Goal: Navigation & Orientation: Find specific page/section

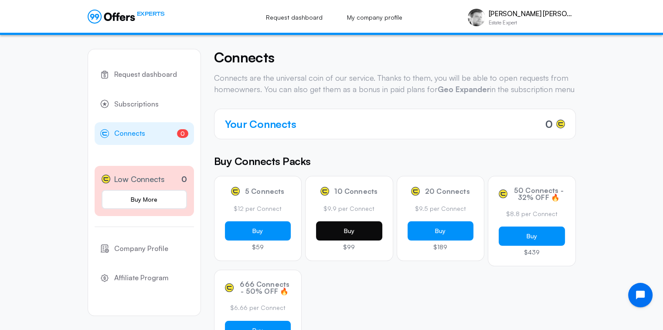
scroll to position [44, 0]
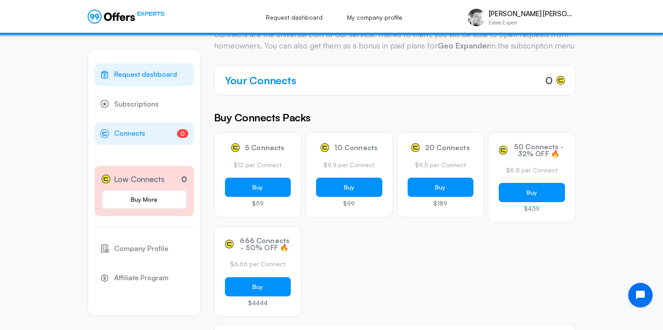
click at [155, 77] on span "Request dashboard" at bounding box center [145, 74] width 63 height 11
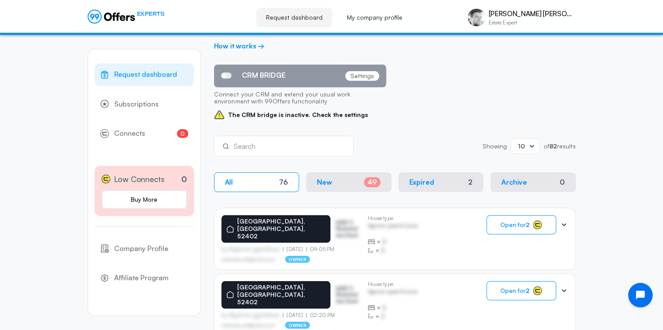
scroll to position [87, 0]
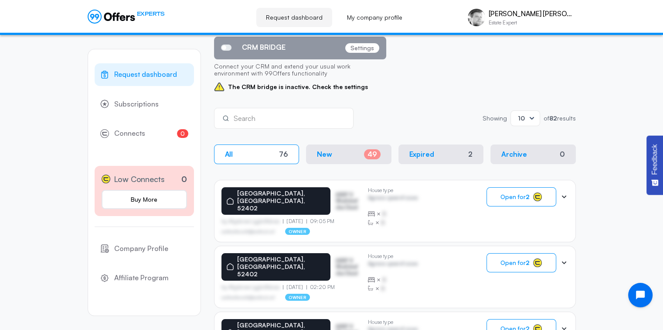
click at [347, 156] on button "New 49" at bounding box center [348, 154] width 85 height 20
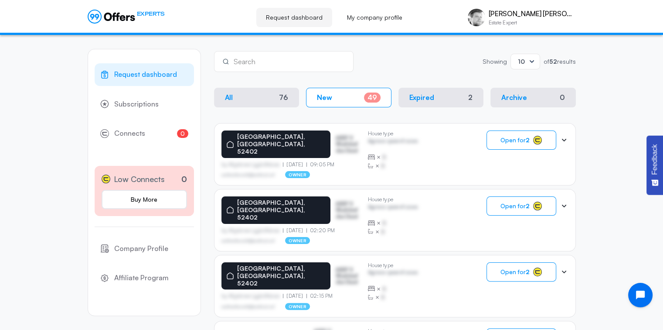
scroll to position [143, 0]
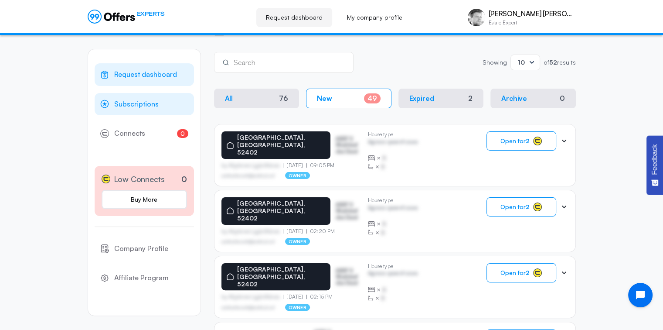
click at [150, 109] on link "Subscriptions" at bounding box center [144, 104] width 99 height 23
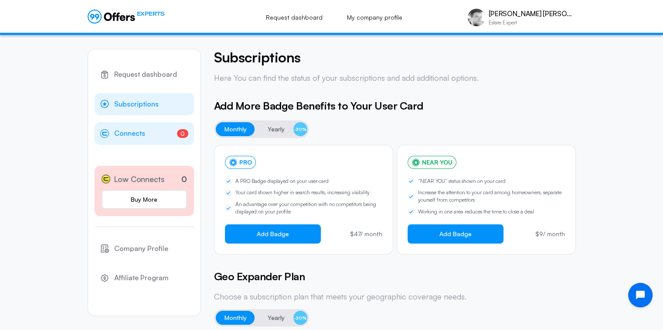
click at [151, 135] on link "0 Connects 0" at bounding box center [144, 133] width 99 height 23
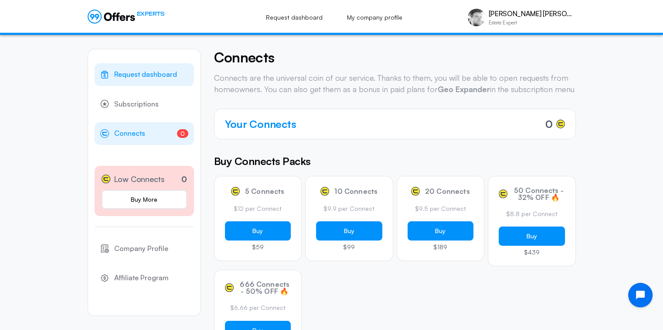
click at [140, 71] on span "Request dashboard" at bounding box center [145, 74] width 63 height 11
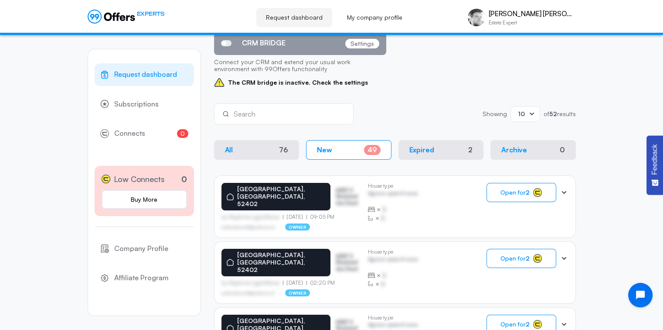
scroll to position [92, 0]
click at [419, 144] on button "Expired 2" at bounding box center [441, 150] width 85 height 20
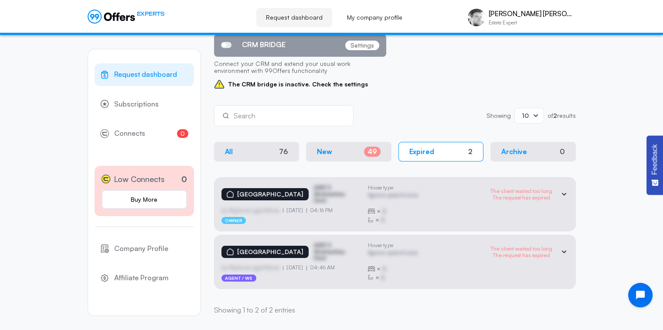
scroll to position [89, 0]
click at [342, 154] on button "New 49" at bounding box center [348, 153] width 85 height 20
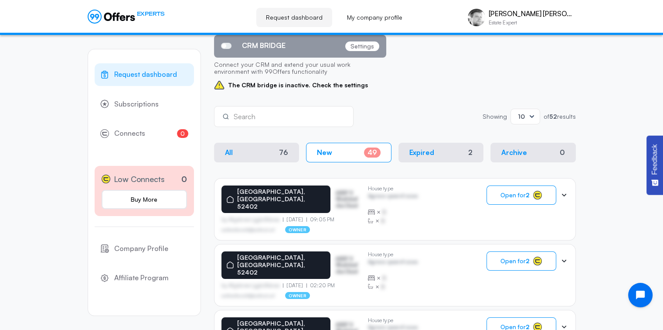
drag, startPoint x: 342, startPoint y: 154, endPoint x: 269, endPoint y: 189, distance: 80.8
click at [567, 192] on icon at bounding box center [564, 195] width 9 height 9
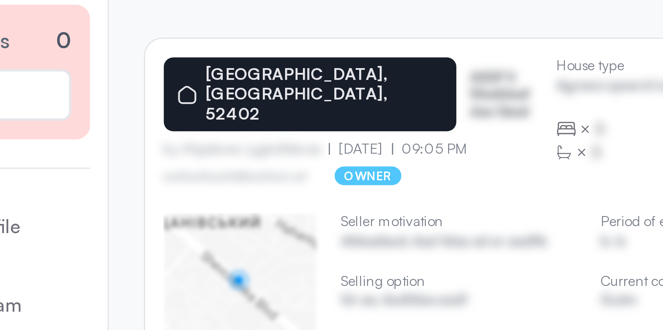
scroll to position [89, 0]
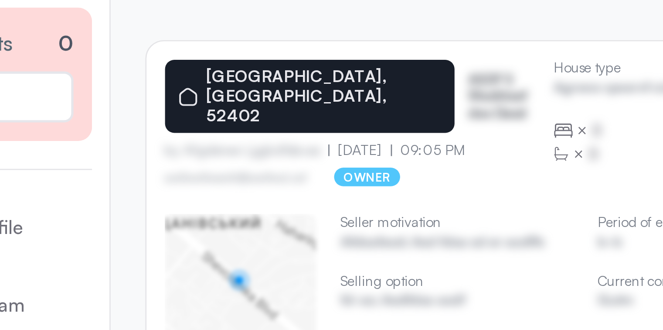
click at [276, 263] on div "← Move left → Move right ↑ Move up ↓ Move down + Zoom in - Zoom out Home Jump l…" at bounding box center [250, 271] width 57 height 57
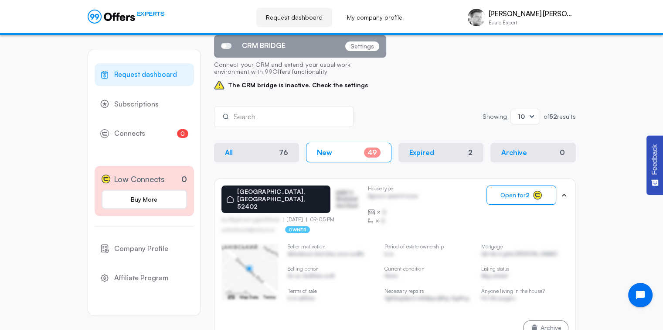
click at [126, 18] on icon at bounding box center [128, 18] width 4 height 6
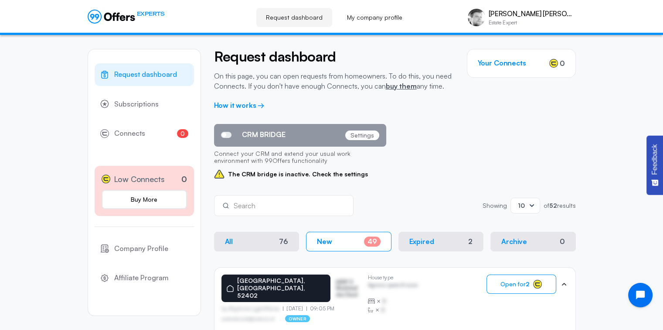
click at [253, 237] on button "All 76" at bounding box center [256, 242] width 85 height 20
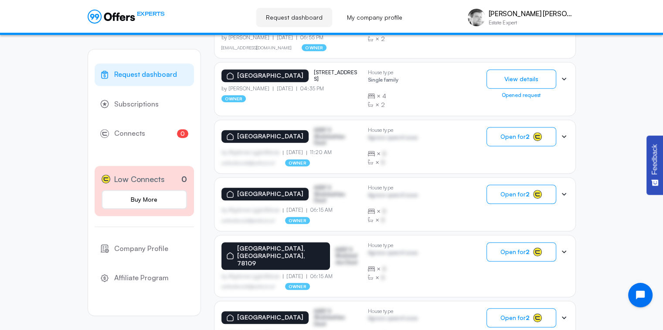
scroll to position [550, 0]
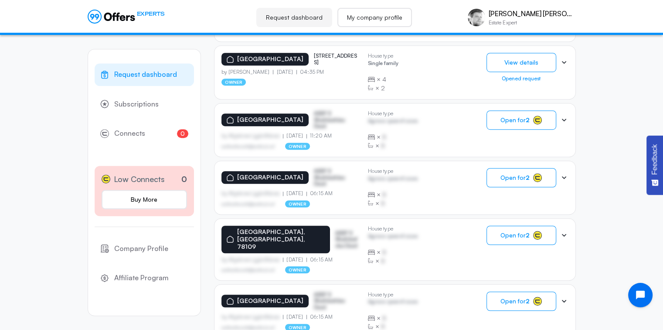
click at [377, 16] on link "My company profile" at bounding box center [375, 17] width 75 height 19
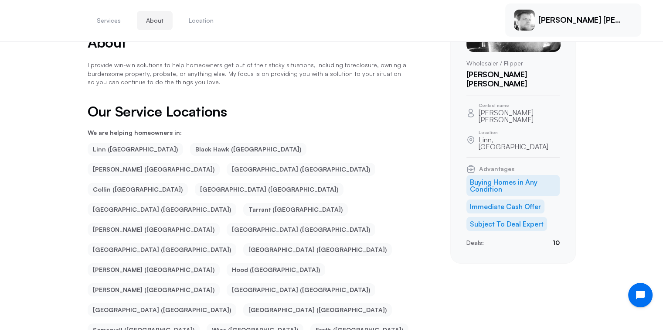
scroll to position [113, 0]
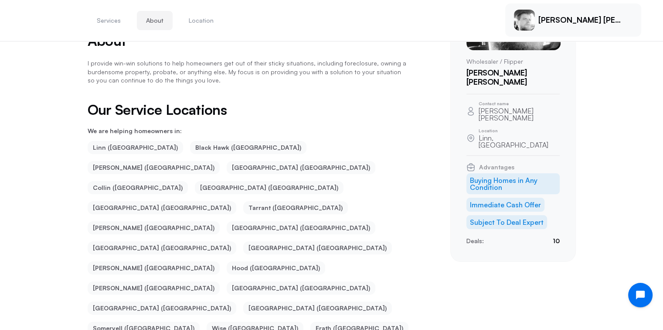
click at [224, 217] on ul "Linn ([GEOGRAPHIC_DATA]) Black Hawk ([GEOGRAPHIC_DATA]) [PERSON_NAME] ([GEOGRAP…" at bounding box center [248, 268] width 321 height 254
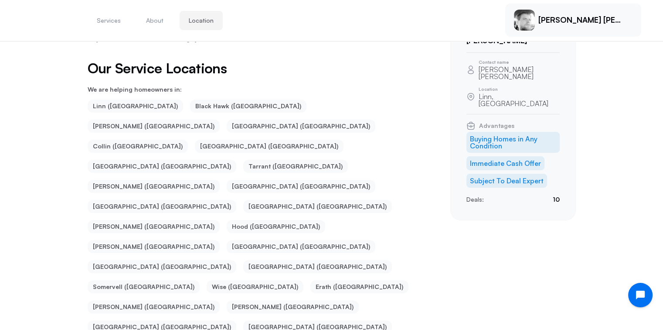
scroll to position [154, 0]
click at [220, 241] on li "[PERSON_NAME] ([GEOGRAPHIC_DATA])" at bounding box center [154, 247] width 132 height 13
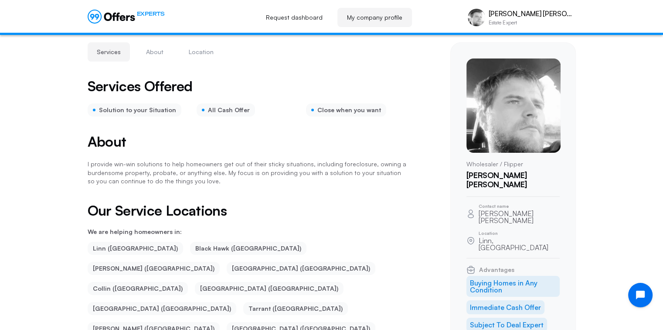
scroll to position [0, 0]
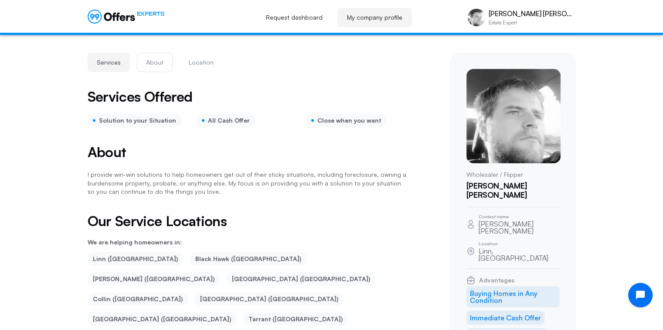
click at [153, 63] on button "About" at bounding box center [155, 62] width 36 height 19
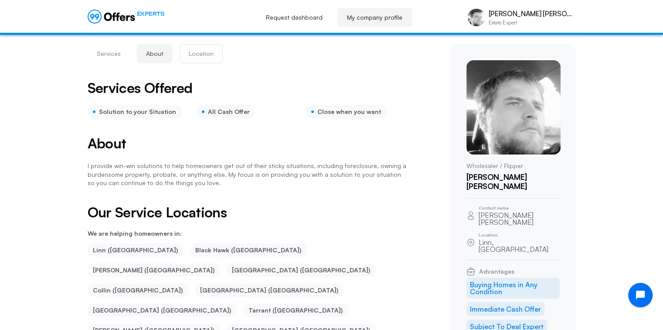
click at [193, 48] on button "Location" at bounding box center [201, 53] width 43 height 19
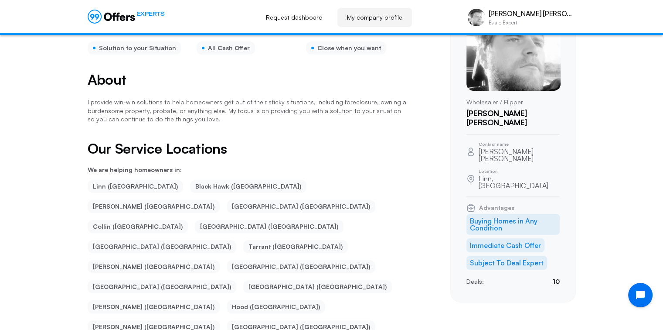
scroll to position [133, 0]
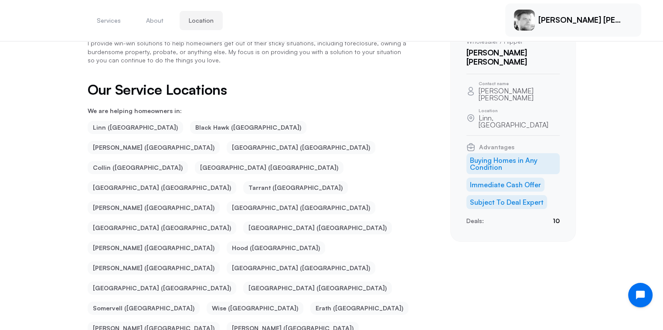
click at [533, 24] on img at bounding box center [524, 20] width 21 height 21
click at [553, 12] on div "[PERSON_NAME] [PERSON_NAME]" at bounding box center [573, 19] width 136 height 33
click at [553, 18] on p "[PERSON_NAME] [PERSON_NAME]" at bounding box center [582, 20] width 87 height 10
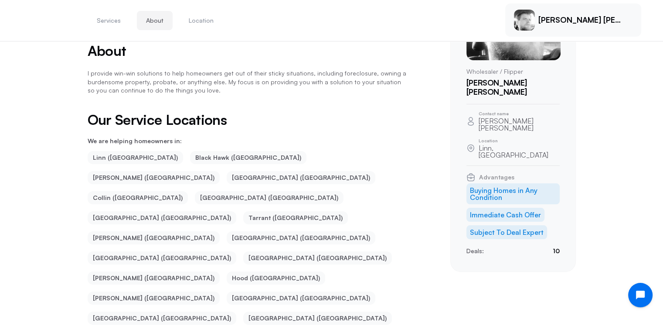
scroll to position [106, 0]
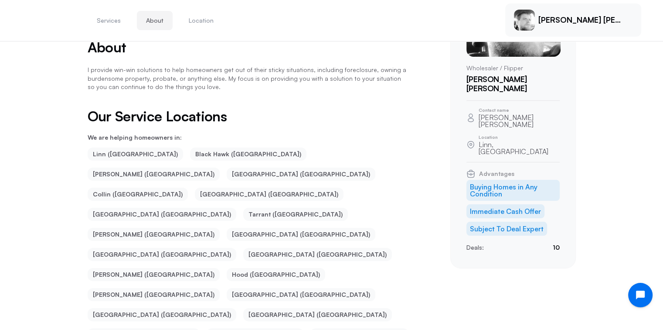
click at [478, 242] on p "Deals:" at bounding box center [475, 247] width 17 height 10
click at [560, 220] on div "Wholesaler / Flipper Drake [PERSON_NAME] Contact name [PERSON_NAME] [PERSON_NAM…" at bounding box center [513, 107] width 126 height 322
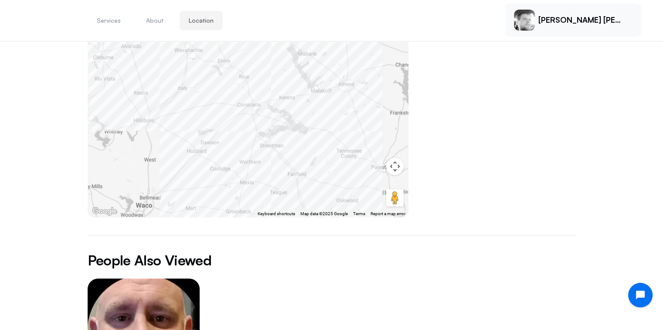
scroll to position [537, 0]
click at [146, 274] on img "1 / 1" at bounding box center [143, 332] width 123 height 116
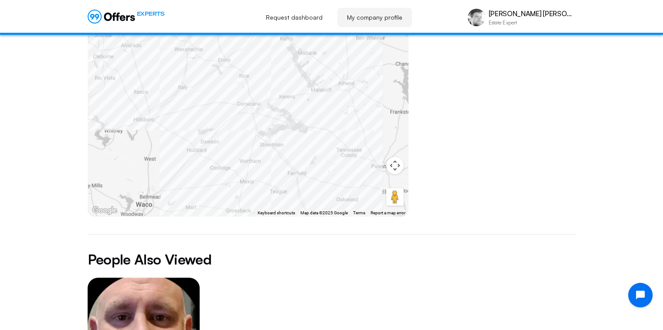
scroll to position [0, 0]
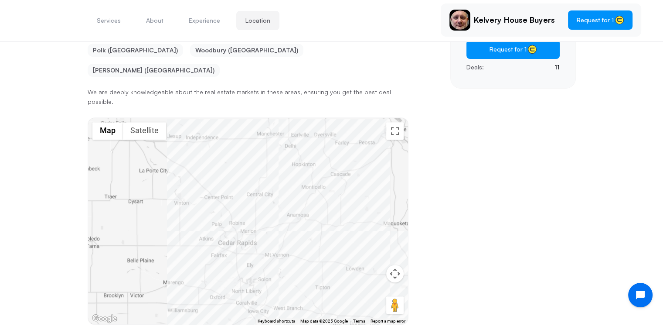
scroll to position [302, 0]
